Goal: Information Seeking & Learning: Learn about a topic

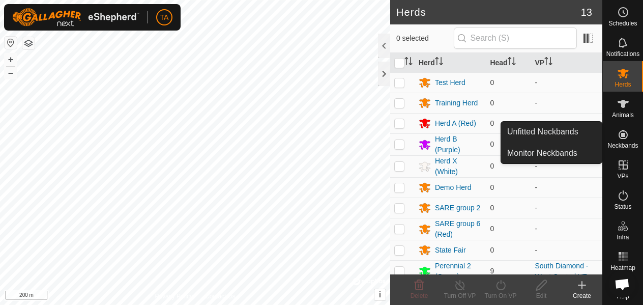
click at [622, 138] on icon at bounding box center [622, 134] width 9 height 9
click at [565, 146] on link "Monitor Neckbands" at bounding box center [551, 153] width 101 height 20
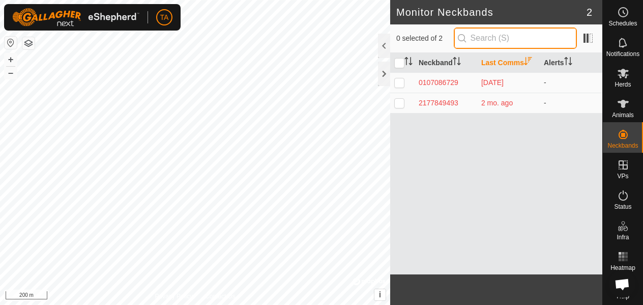
click at [513, 42] on input "text" at bounding box center [515, 37] width 123 height 21
type input "4"
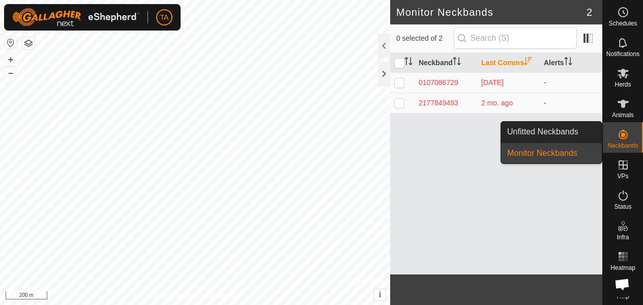
click at [621, 130] on icon at bounding box center [623, 134] width 12 height 12
click at [570, 137] on link "Unfitted Neckbands" at bounding box center [551, 132] width 101 height 20
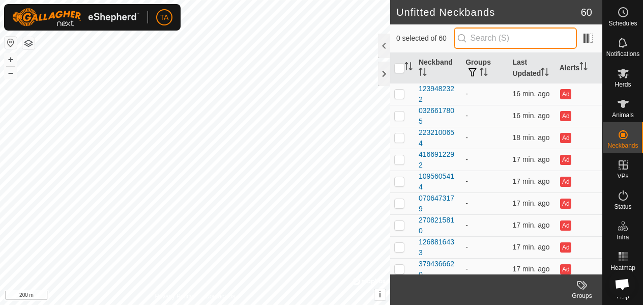
click at [492, 36] on input "text" at bounding box center [515, 37] width 123 height 21
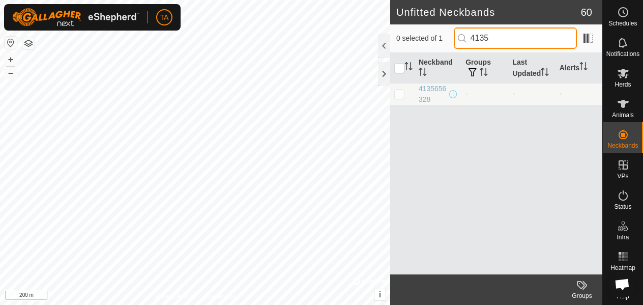
click at [505, 37] on input "4135" at bounding box center [515, 37] width 123 height 21
type input "4"
click at [493, 30] on input "2668" at bounding box center [515, 37] width 123 height 21
type input "2"
click at [508, 36] on input "27068" at bounding box center [515, 37] width 123 height 21
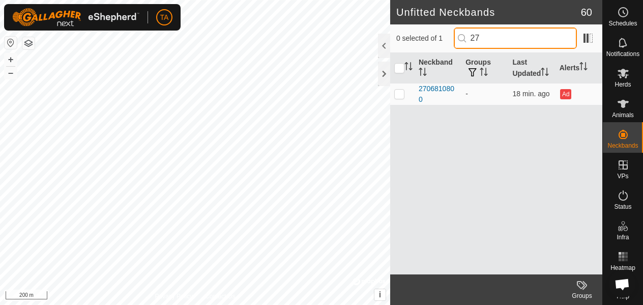
type input "2"
click at [540, 37] on input "24622" at bounding box center [515, 37] width 123 height 21
type input "2"
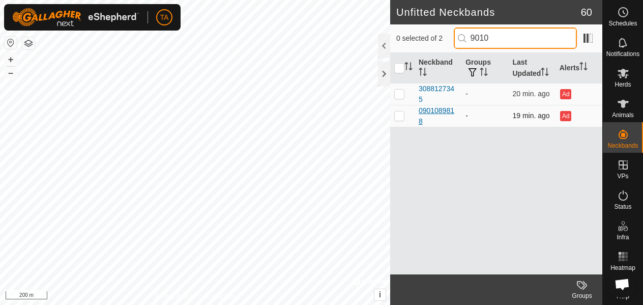
type input "9010"
click at [432, 118] on div "0901089818" at bounding box center [437, 115] width 39 height 21
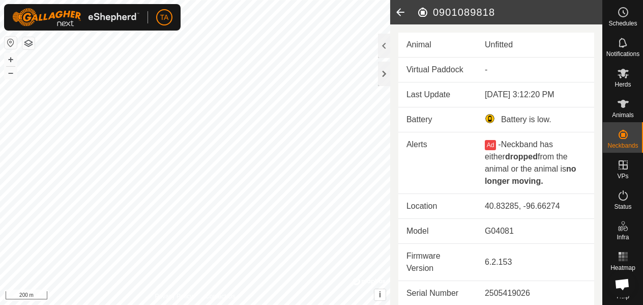
click at [406, 12] on icon at bounding box center [400, 12] width 20 height 24
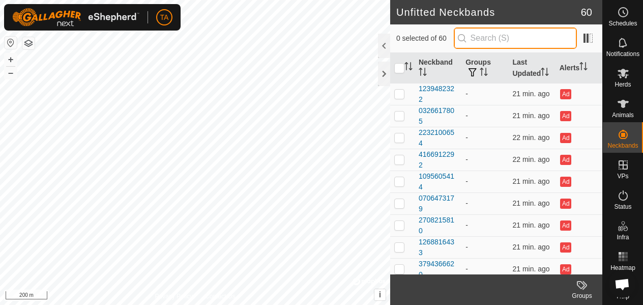
click at [495, 39] on input "text" at bounding box center [515, 37] width 123 height 21
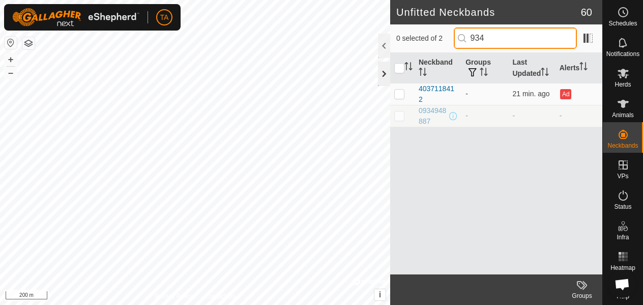
type input "934"
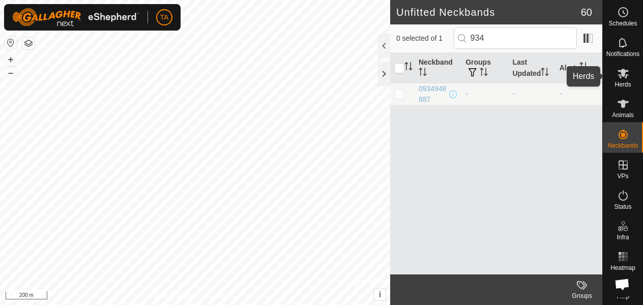
click at [617, 74] on icon at bounding box center [623, 73] width 12 height 12
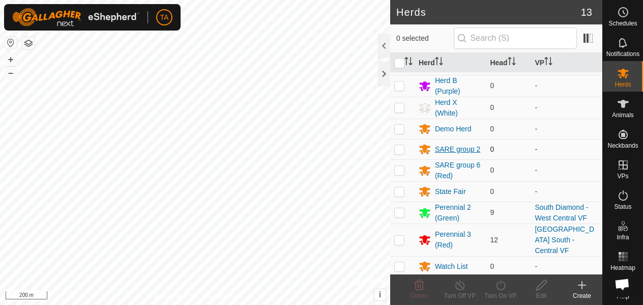
scroll to position [69, 0]
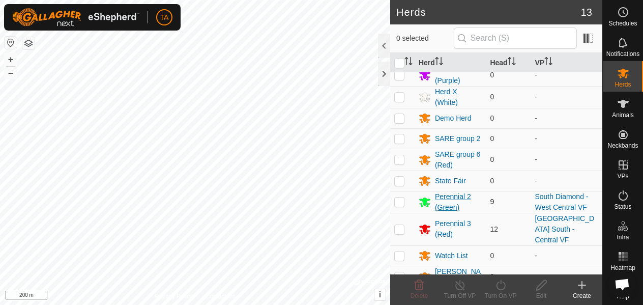
click at [446, 202] on div "Perennial 2 (Green)" at bounding box center [458, 201] width 47 height 21
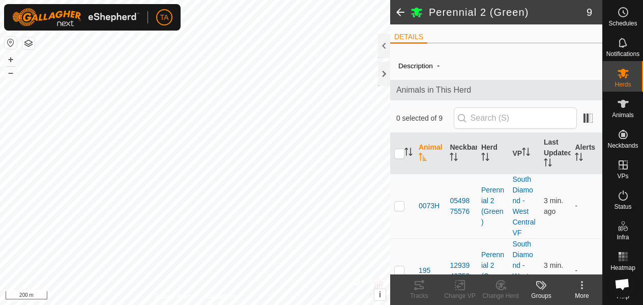
click at [401, 10] on span at bounding box center [400, 12] width 20 height 24
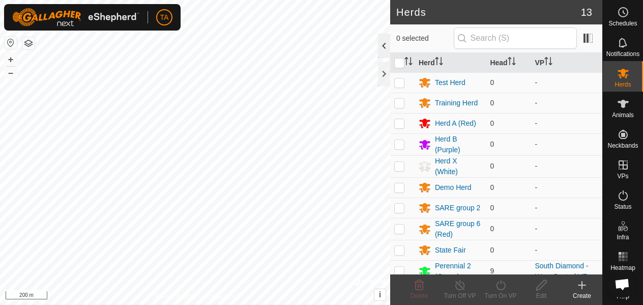
click at [384, 39] on div at bounding box center [384, 46] width 12 height 24
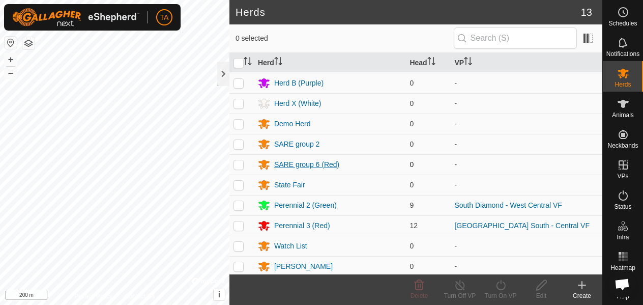
scroll to position [62, 0]
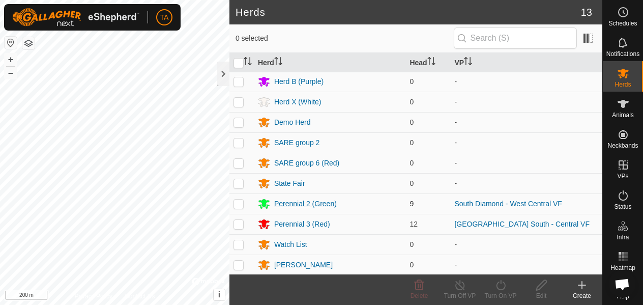
click at [304, 202] on div "Perennial 2 (Green)" at bounding box center [305, 203] width 63 height 11
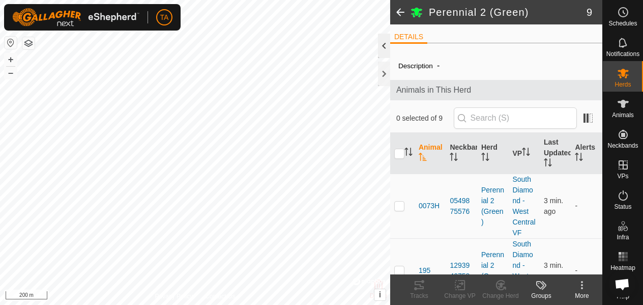
click at [381, 53] on div at bounding box center [384, 46] width 12 height 24
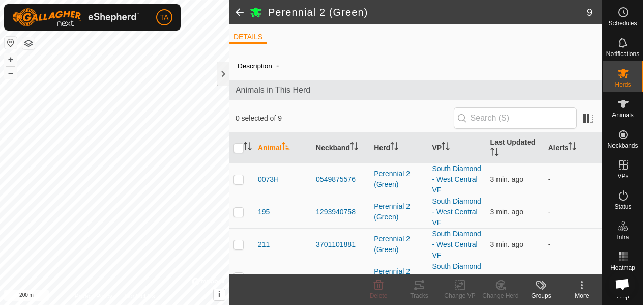
click at [237, 11] on span at bounding box center [239, 12] width 20 height 24
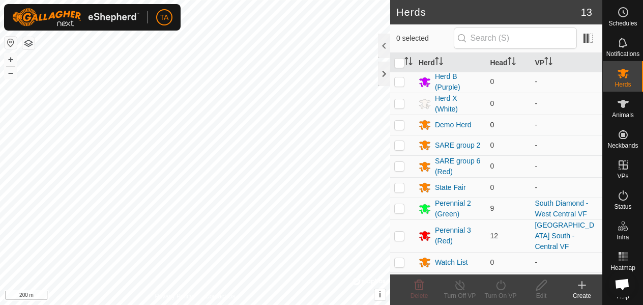
scroll to position [70, 0]
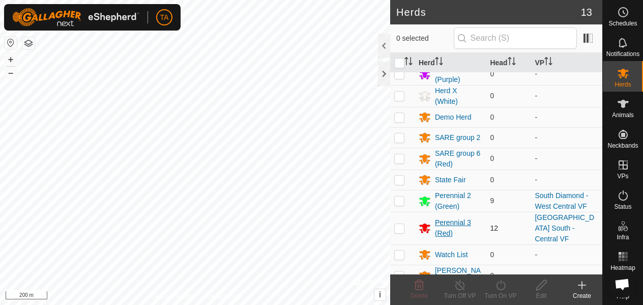
click at [443, 225] on div "Perennial 3 (Red)" at bounding box center [458, 227] width 47 height 21
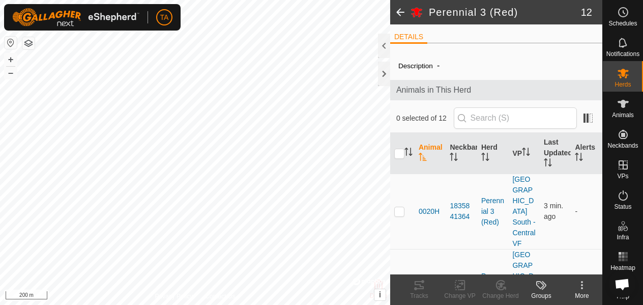
click at [402, 13] on span at bounding box center [400, 12] width 20 height 24
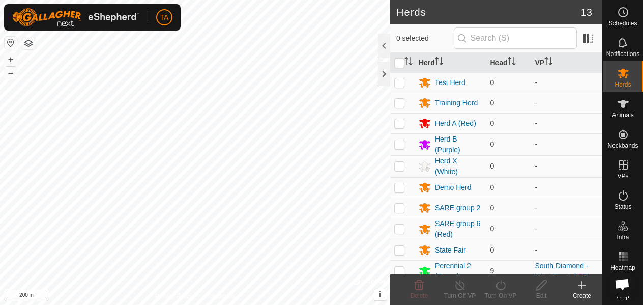
scroll to position [70, 0]
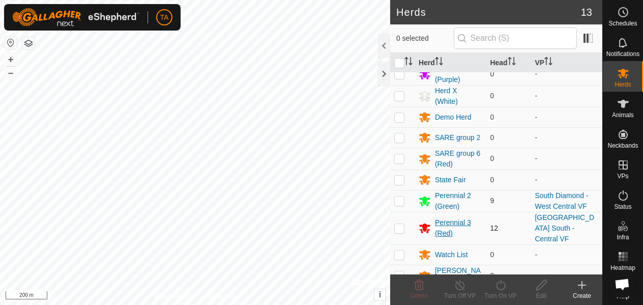
click at [440, 225] on div "Perennial 3 (Red)" at bounding box center [458, 227] width 47 height 21
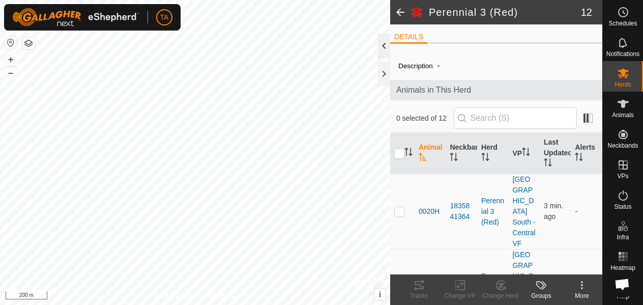
click at [383, 36] on div at bounding box center [384, 46] width 12 height 24
